Goal: Task Accomplishment & Management: Use online tool/utility

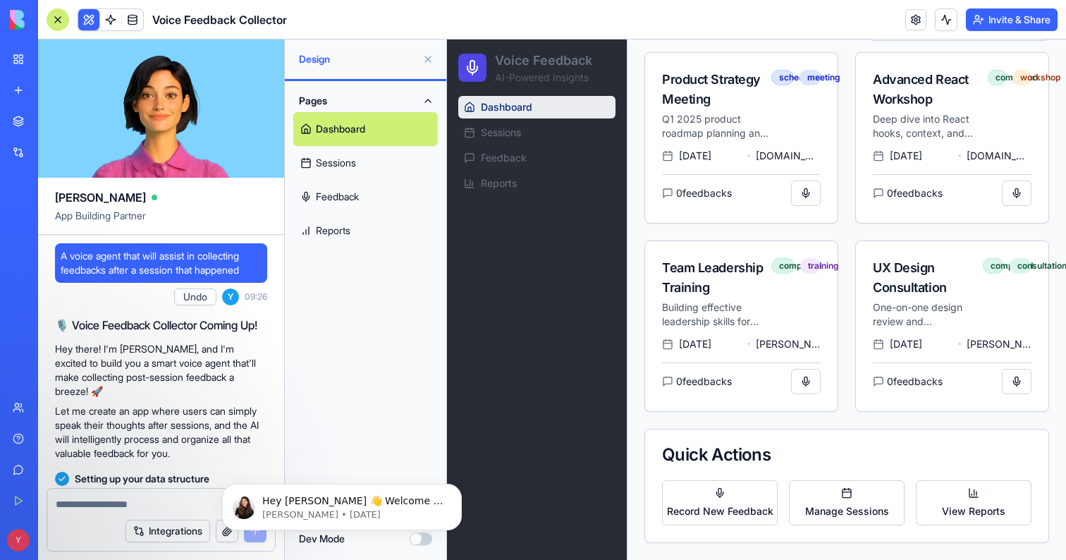
scroll to position [460, 0]
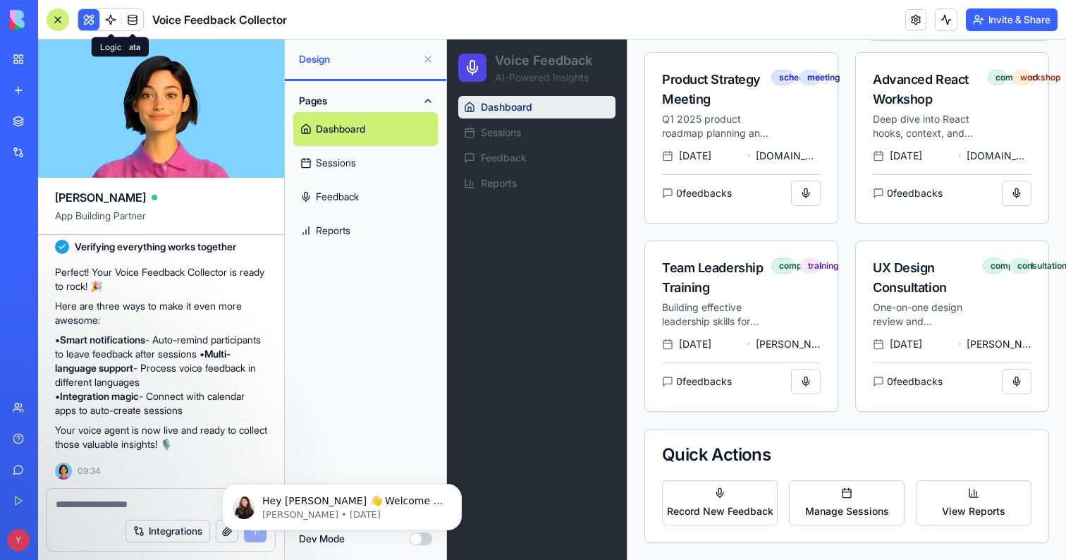
click at [109, 20] on span at bounding box center [110, 19] width 39 height 39
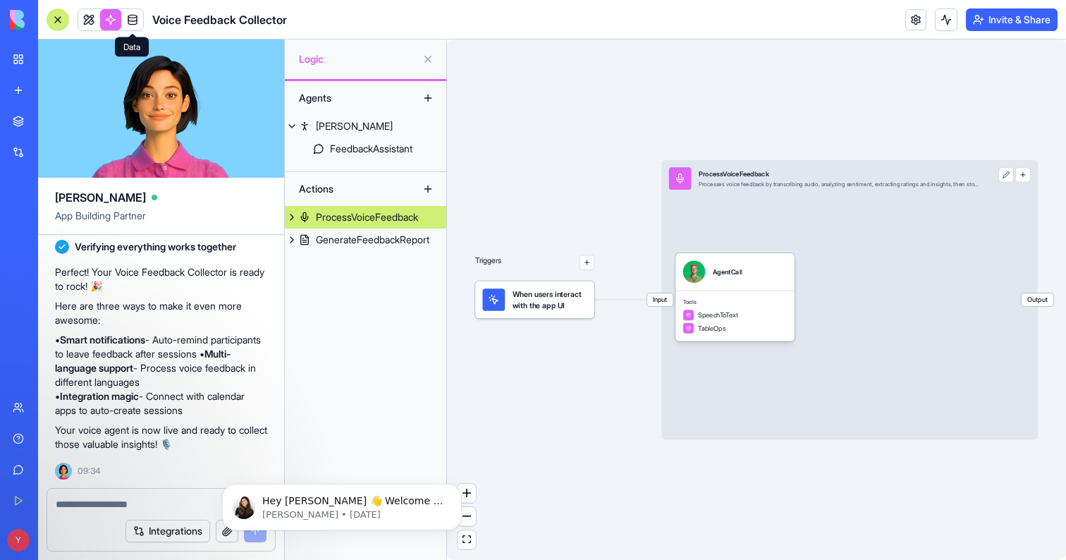
click at [133, 20] on span at bounding box center [132, 19] width 39 height 39
